Goal: Transaction & Acquisition: Book appointment/travel/reservation

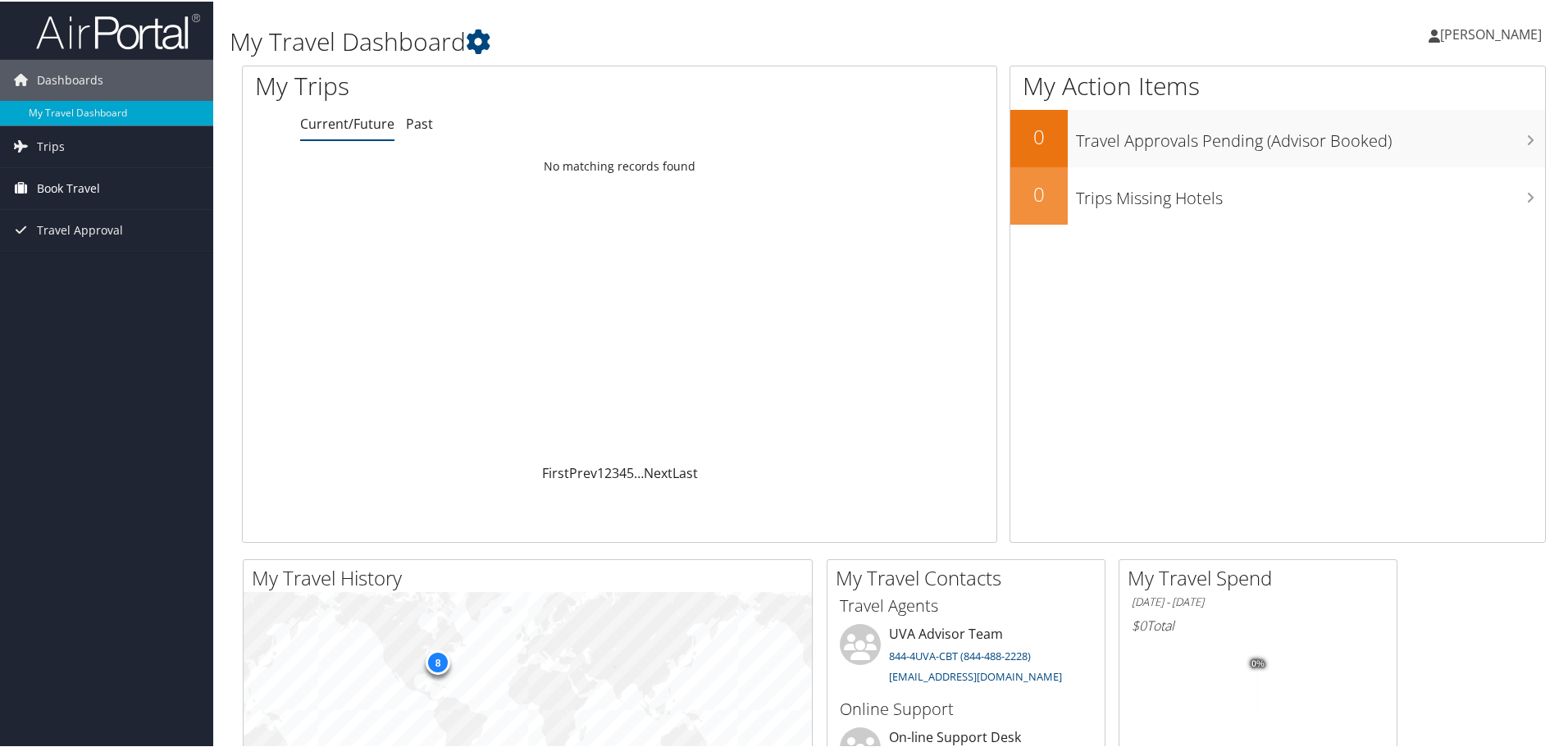
click at [85, 190] on span "Book Travel" at bounding box center [69, 187] width 63 height 41
click at [122, 266] on link "Book/Manage Online Trips" at bounding box center [106, 269] width 213 height 24
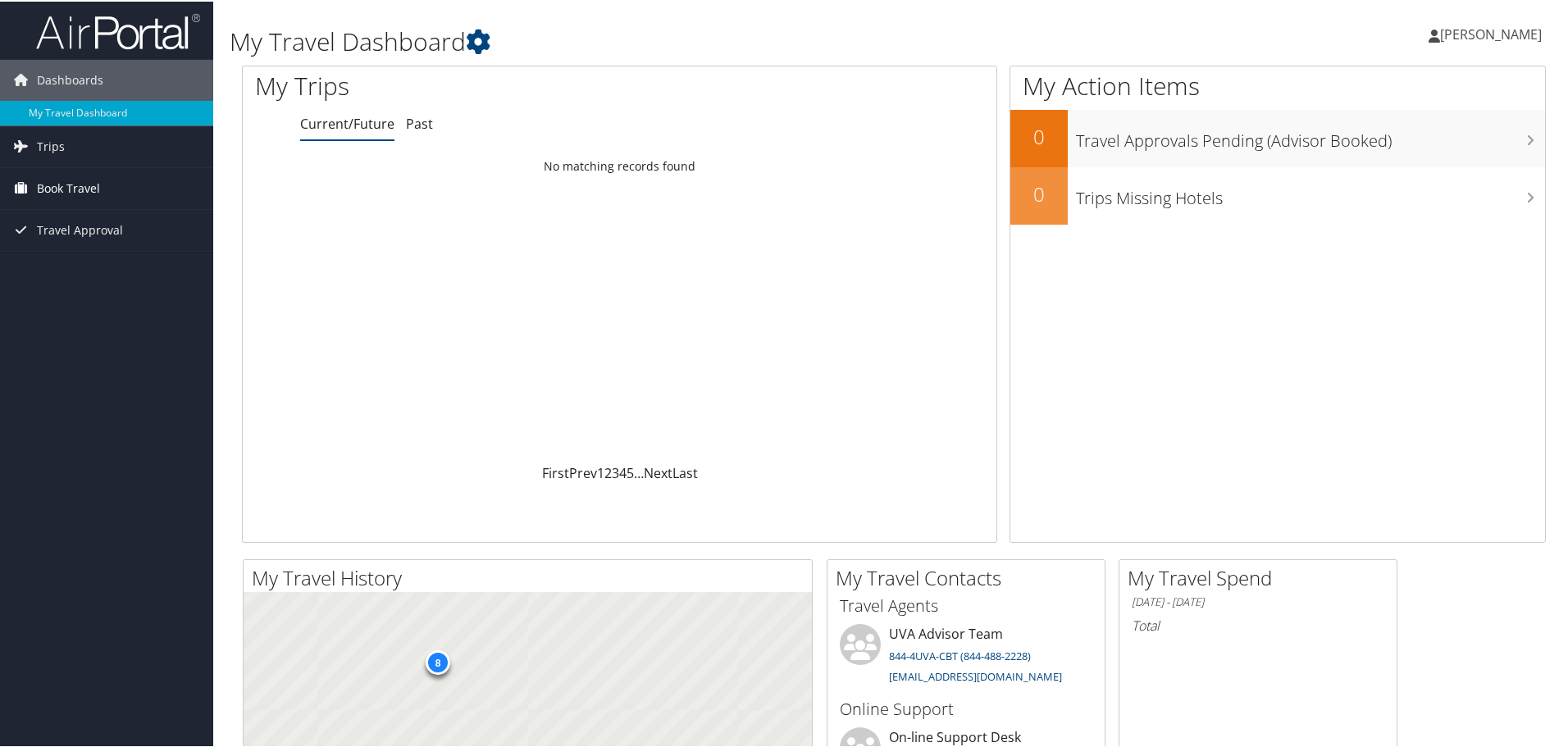
drag, startPoint x: 0, startPoint y: 0, endPoint x: 40, endPoint y: 187, distance: 191.2
click at [40, 187] on span "Book Travel" at bounding box center [69, 187] width 63 height 41
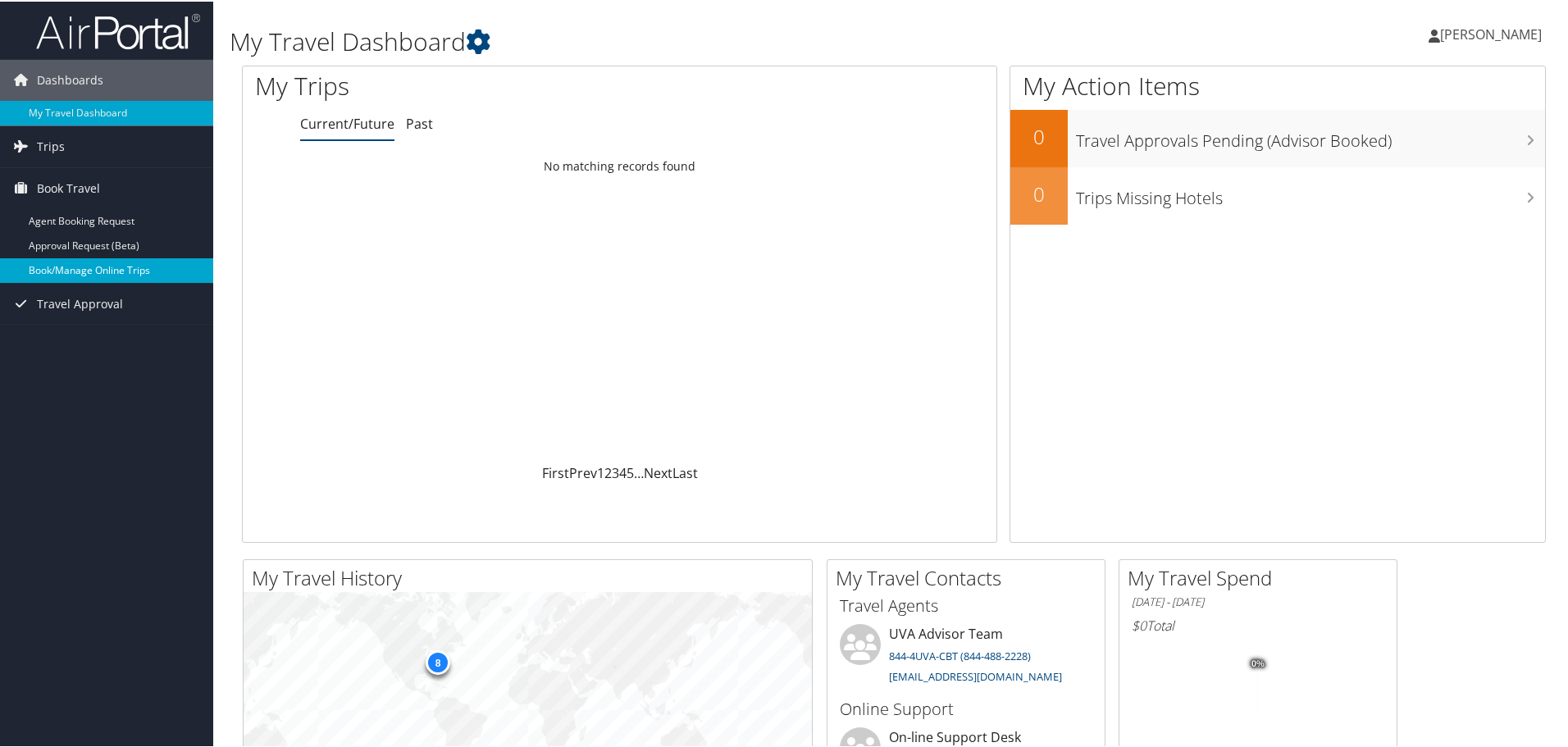
click at [101, 269] on link "Book/Manage Online Trips" at bounding box center [106, 269] width 213 height 24
